Goal: Check status: Check status

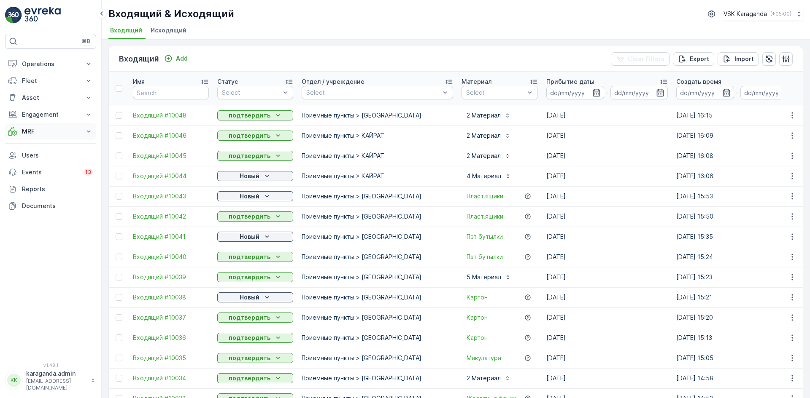
click at [30, 133] on p "MRF" at bounding box center [50, 131] width 57 height 8
click at [32, 148] on p "Входящий & Исходящий" at bounding box center [57, 146] width 71 height 8
drag, startPoint x: 261, startPoint y: 176, endPoint x: 258, endPoint y: 181, distance: 5.9
click at [261, 177] on div "Новый" at bounding box center [255, 176] width 69 height 8
click at [245, 199] on span "подтвердить" at bounding box center [241, 200] width 39 height 8
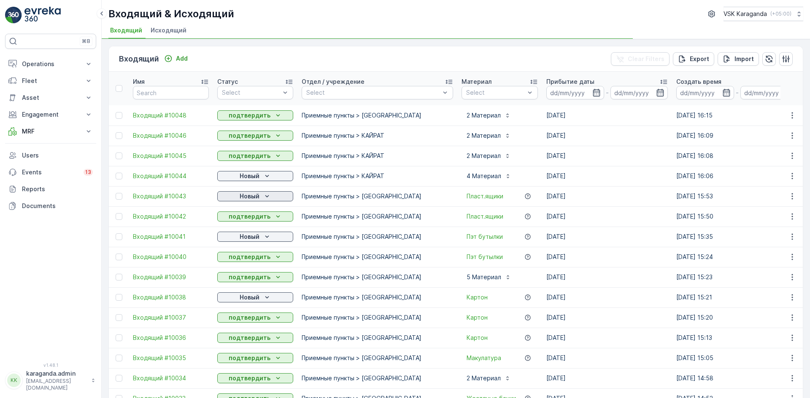
click at [254, 196] on p "Новый" at bounding box center [249, 196] width 20 height 8
click at [242, 217] on span "подтвердить" at bounding box center [241, 221] width 39 height 8
click at [247, 239] on p "Новый" at bounding box center [249, 237] width 20 height 8
click at [246, 261] on span "подтвердить" at bounding box center [241, 261] width 39 height 8
drag, startPoint x: 238, startPoint y: 319, endPoint x: 259, endPoint y: 307, distance: 24.0
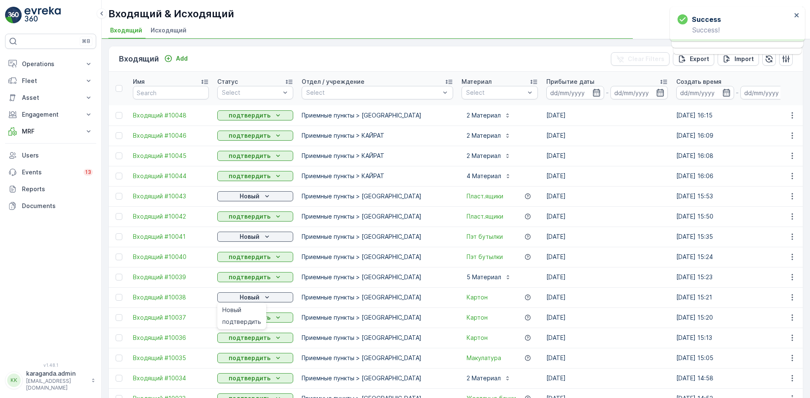
click at [238, 319] on span "подтвердить" at bounding box center [241, 322] width 39 height 8
drag, startPoint x: 260, startPoint y: 300, endPoint x: 256, endPoint y: 302, distance: 4.6
click at [259, 300] on div "Новый" at bounding box center [255, 297] width 69 height 8
click at [250, 319] on span "подтвердить" at bounding box center [241, 322] width 39 height 8
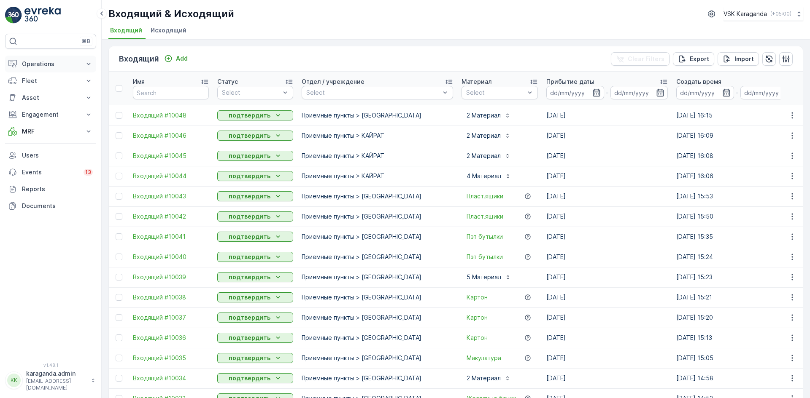
click at [38, 63] on p "Operations" at bounding box center [50, 64] width 57 height 8
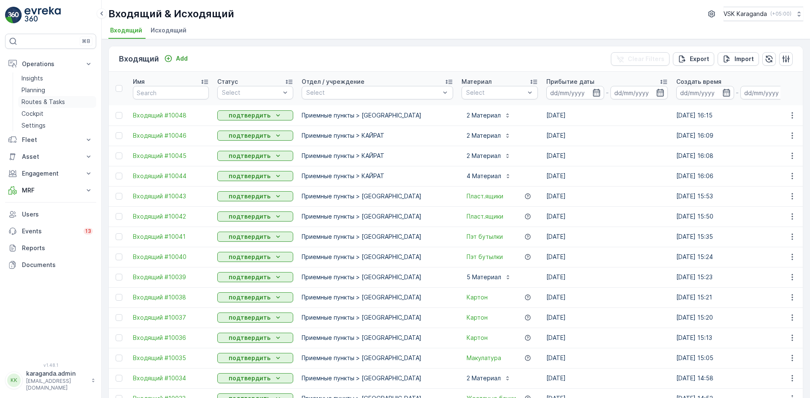
click at [38, 98] on p "Routes & Tasks" at bounding box center [43, 102] width 43 height 8
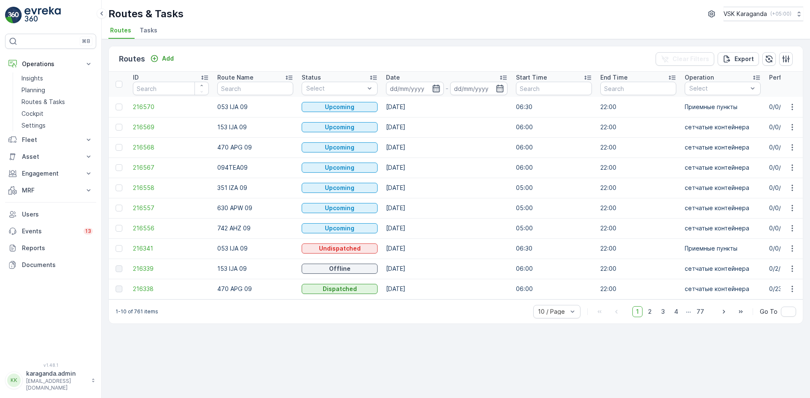
click at [436, 87] on icon "button" at bounding box center [436, 88] width 8 height 8
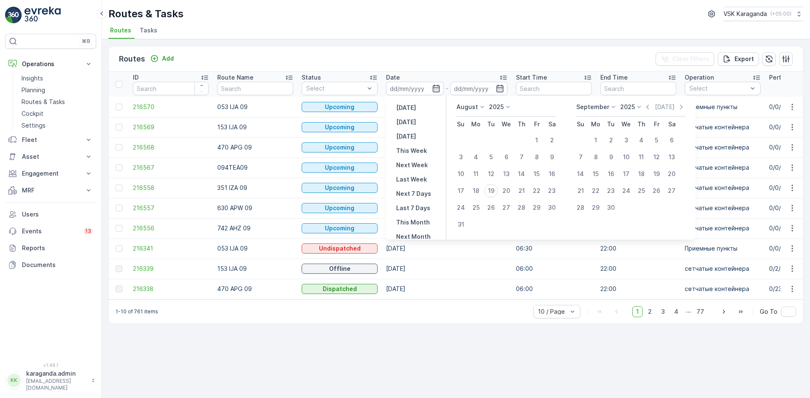
click at [407, 119] on p "Today" at bounding box center [406, 122] width 20 height 8
type input "[DATE]"
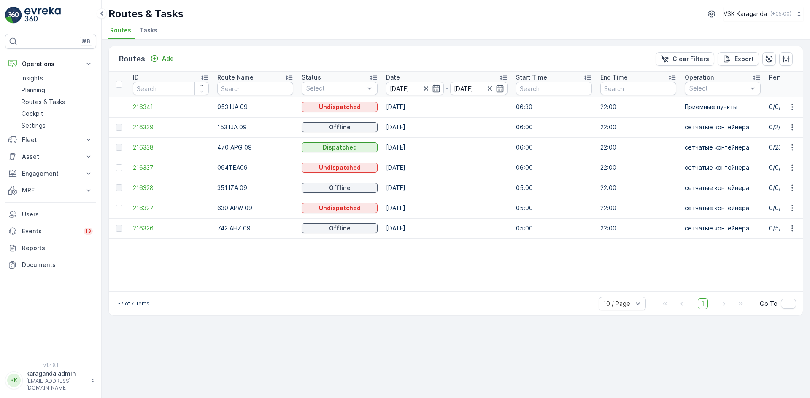
click at [147, 129] on span "216339" at bounding box center [171, 127] width 76 height 8
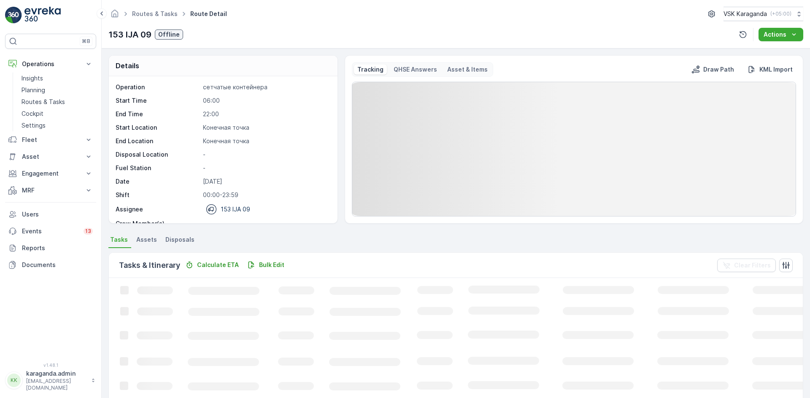
click at [179, 239] on span "Disposals" at bounding box center [179, 240] width 29 height 8
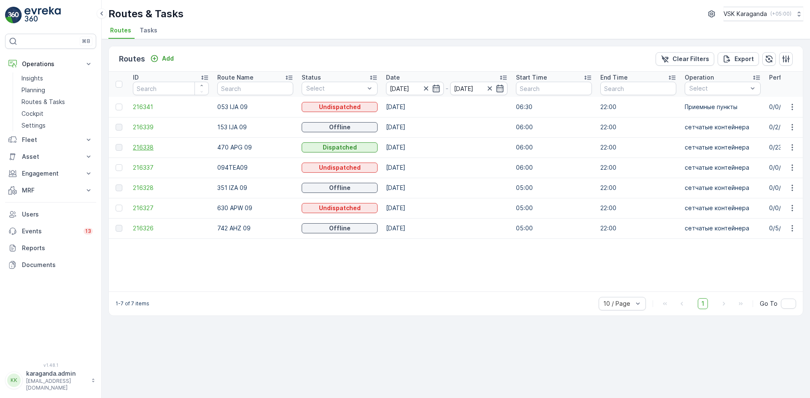
click at [137, 148] on span "216338" at bounding box center [171, 147] width 76 height 8
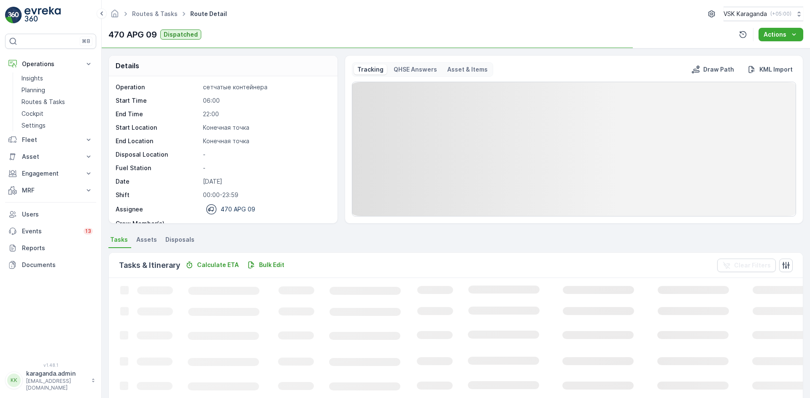
click at [174, 239] on span "Disposals" at bounding box center [179, 240] width 29 height 8
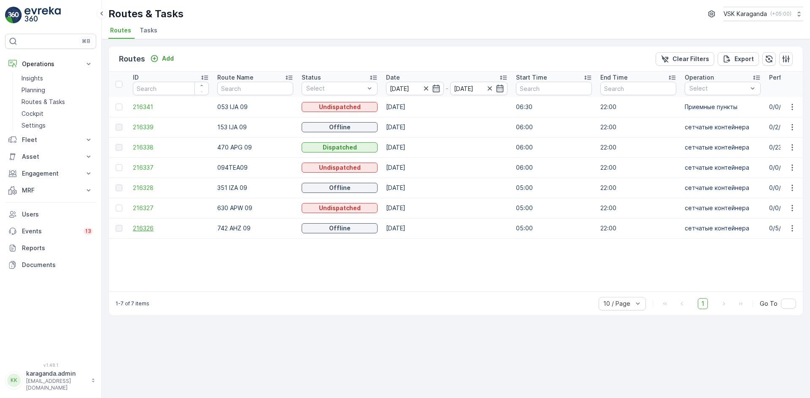
click at [143, 227] on span "216326" at bounding box center [171, 228] width 76 height 8
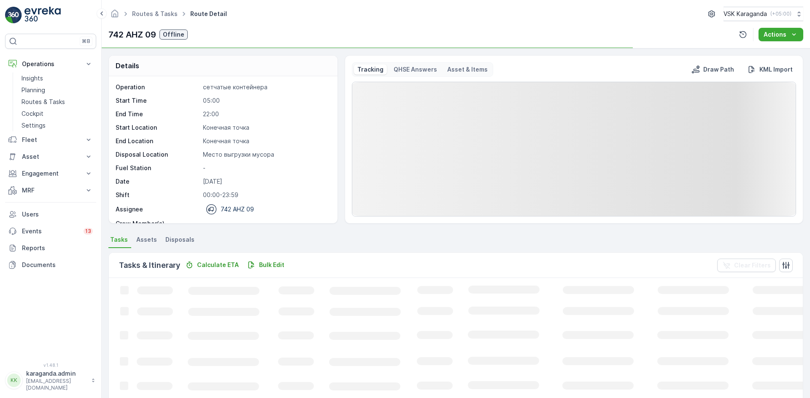
click at [190, 240] on span "Disposals" at bounding box center [179, 240] width 29 height 8
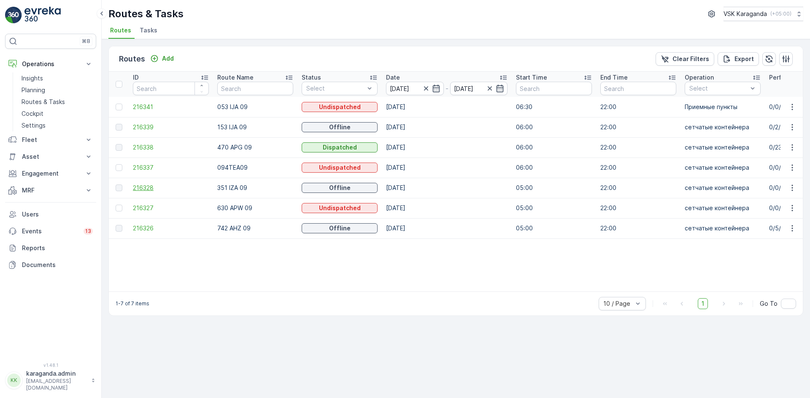
click at [150, 188] on span "216328" at bounding box center [171, 188] width 76 height 8
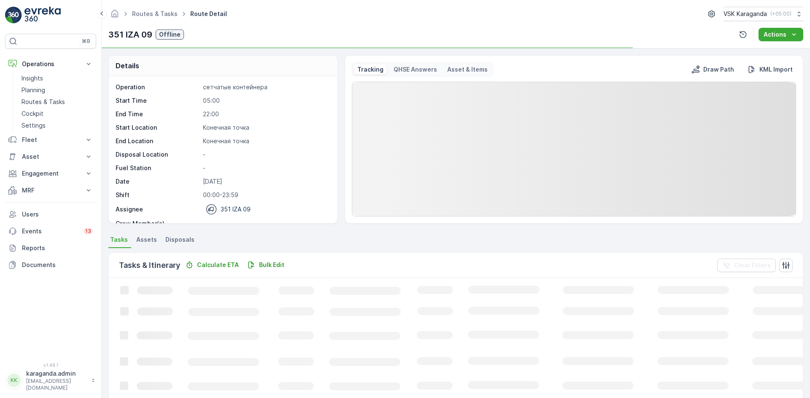
click at [180, 237] on span "Disposals" at bounding box center [179, 240] width 29 height 8
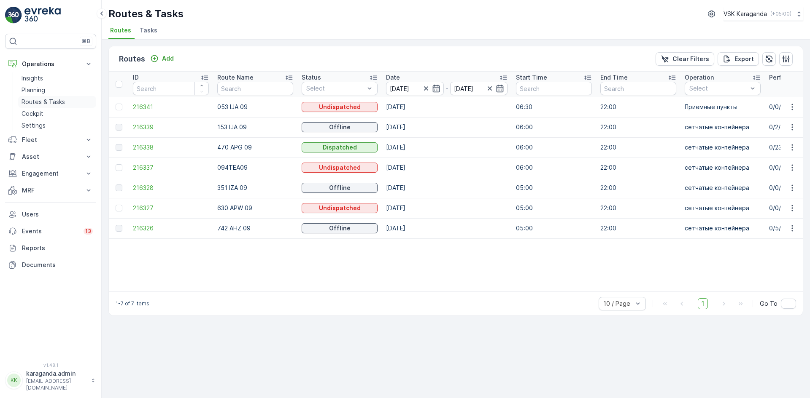
click at [23, 105] on p "Routes & Tasks" at bounding box center [43, 102] width 43 height 8
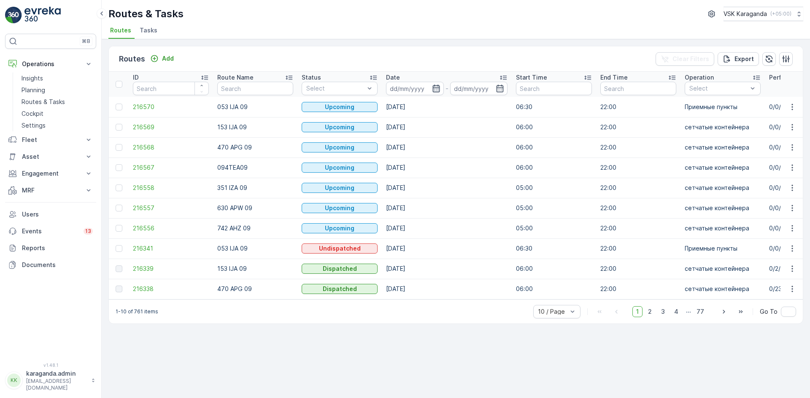
click at [433, 89] on icon "button" at bounding box center [436, 88] width 8 height 8
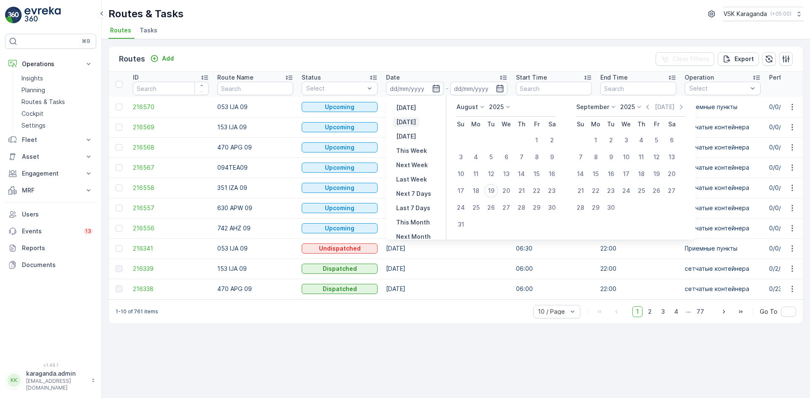
click at [414, 122] on button "Today" at bounding box center [406, 122] width 27 height 10
type input "[DATE]"
